Goal: Find specific page/section: Find specific page/section

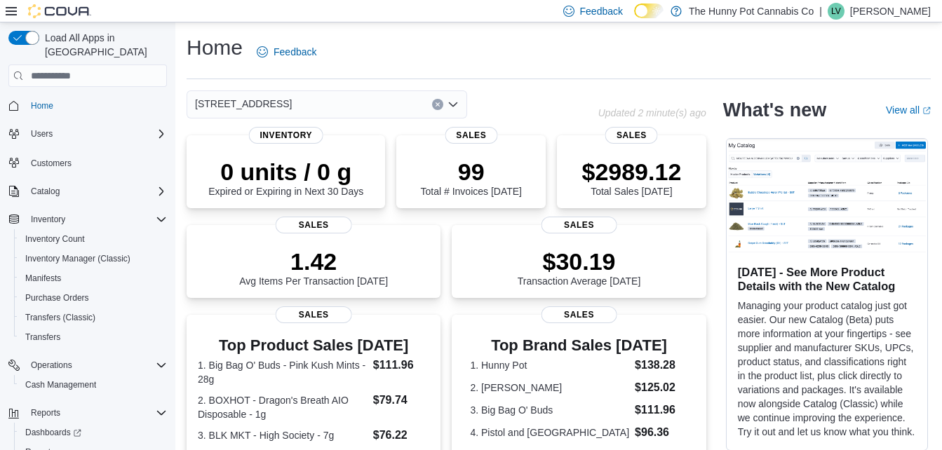
click at [323, 97] on div "[STREET_ADDRESS]" at bounding box center [327, 105] width 281 height 28
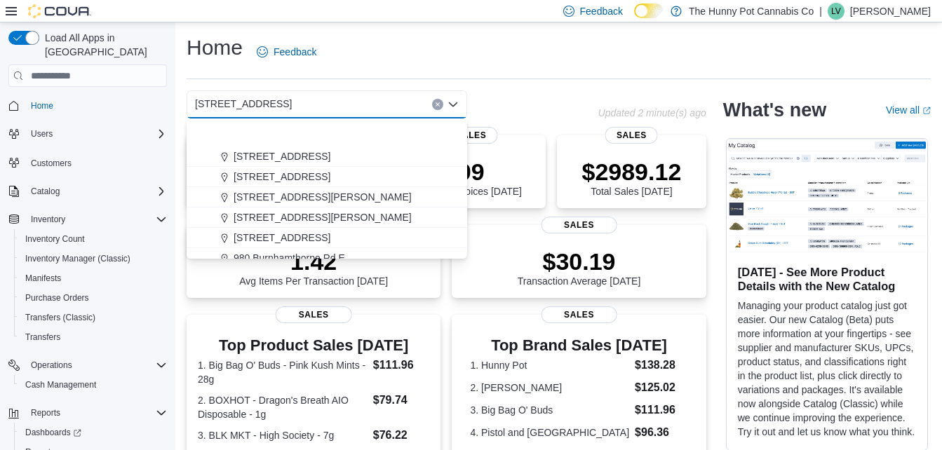
scroll to position [735, 0]
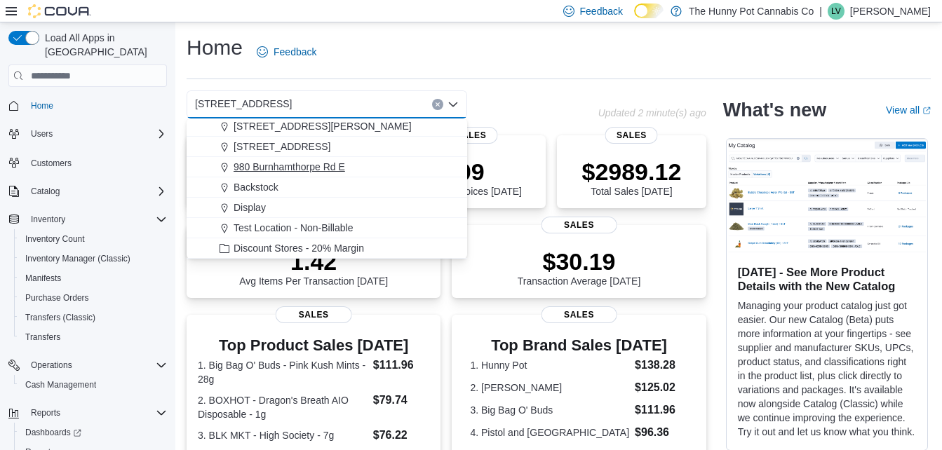
click at [323, 168] on span "980 Burnhamthorpe Rd E" at bounding box center [290, 167] width 112 height 14
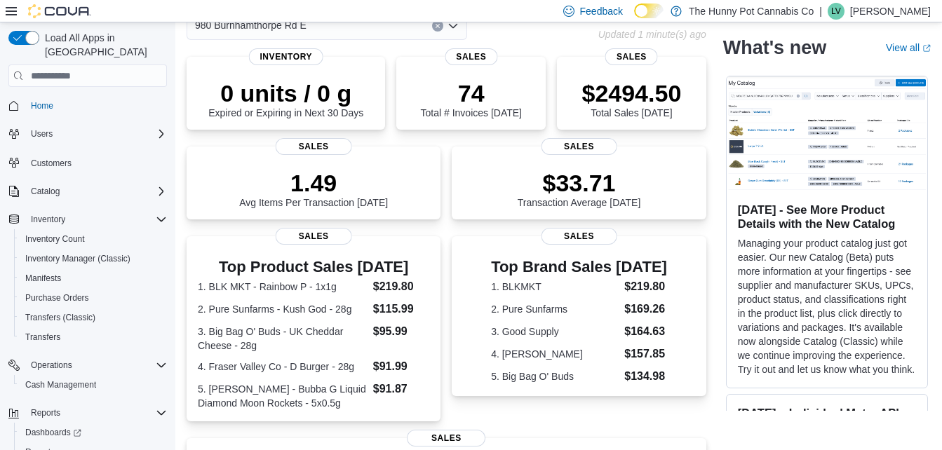
scroll to position [0, 0]
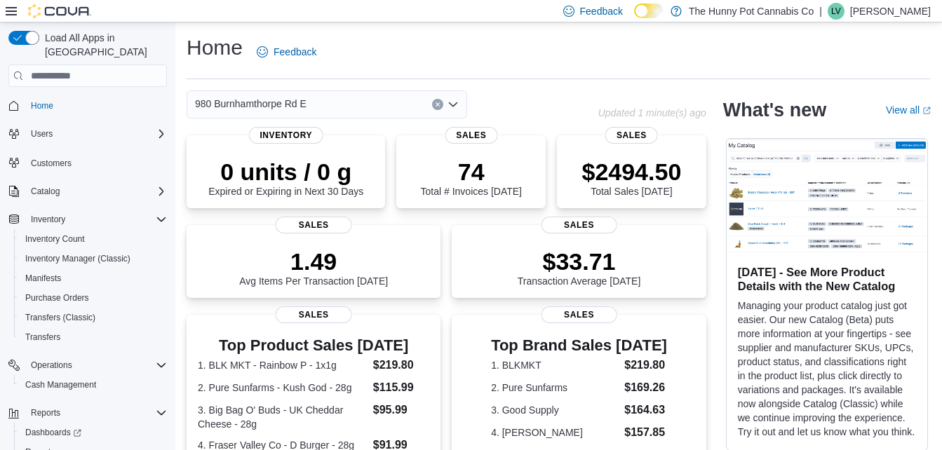
click at [366, 102] on div "980 Burnhamthorpe Rd E" at bounding box center [327, 105] width 281 height 28
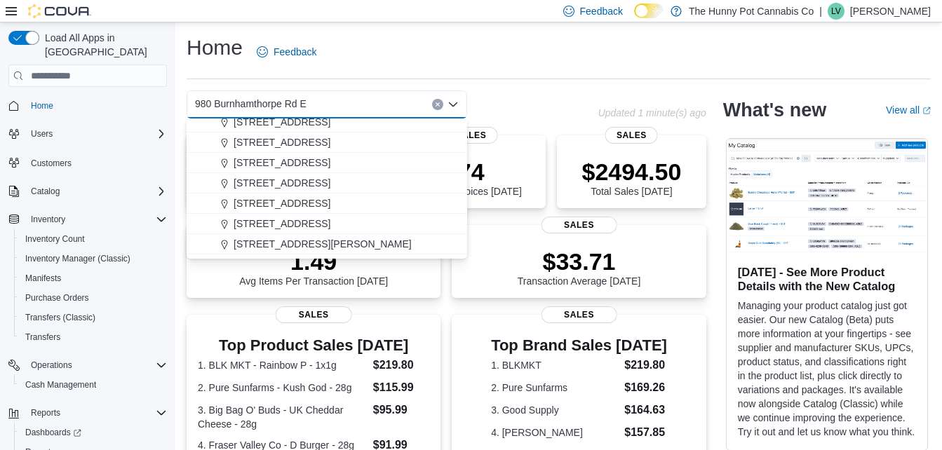
scroll to position [596, 0]
click at [305, 177] on span "[STREET_ADDRESS]" at bounding box center [282, 183] width 97 height 14
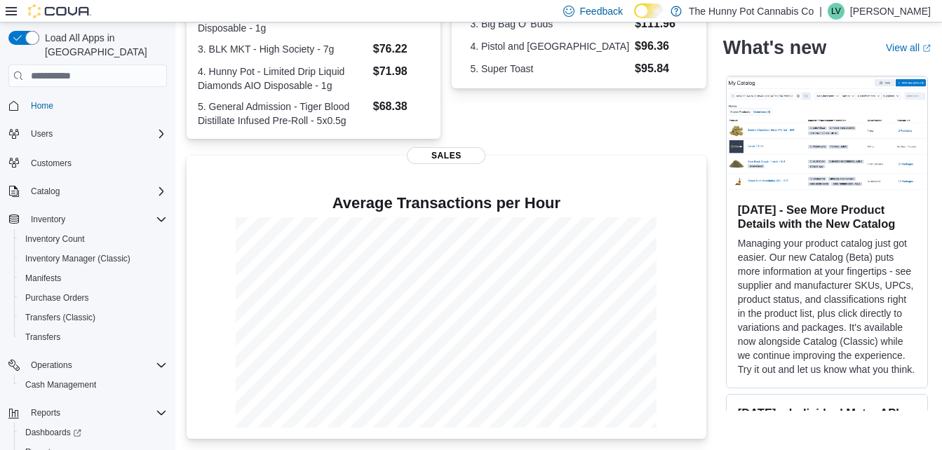
scroll to position [0, 0]
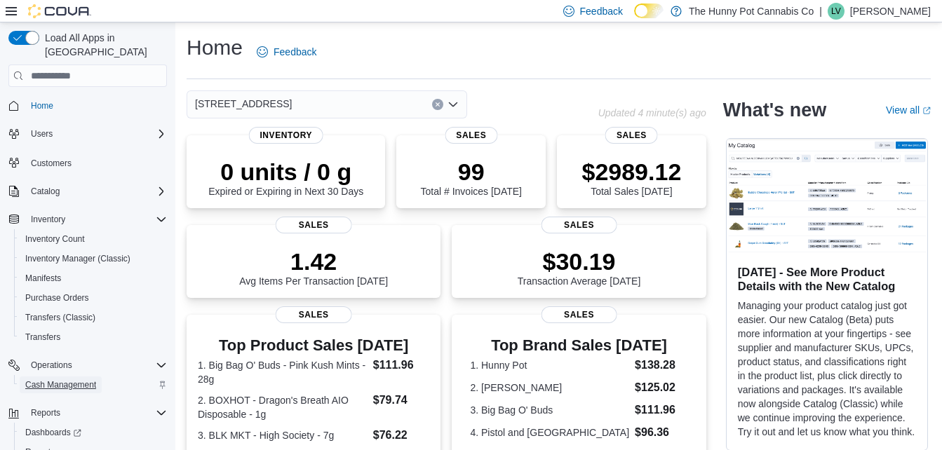
click at [81, 380] on span "Cash Management" at bounding box center [60, 385] width 71 height 11
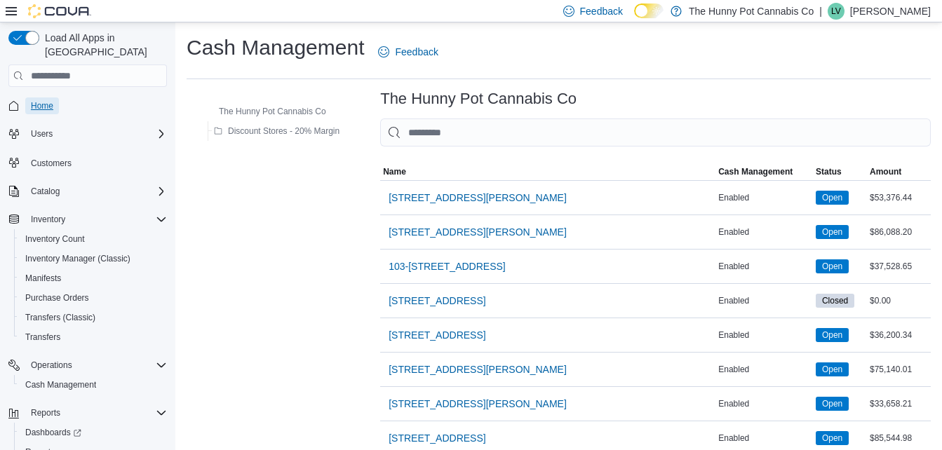
click at [48, 100] on span "Home" at bounding box center [42, 105] width 22 height 11
